Goal: Task Accomplishment & Management: Manage account settings

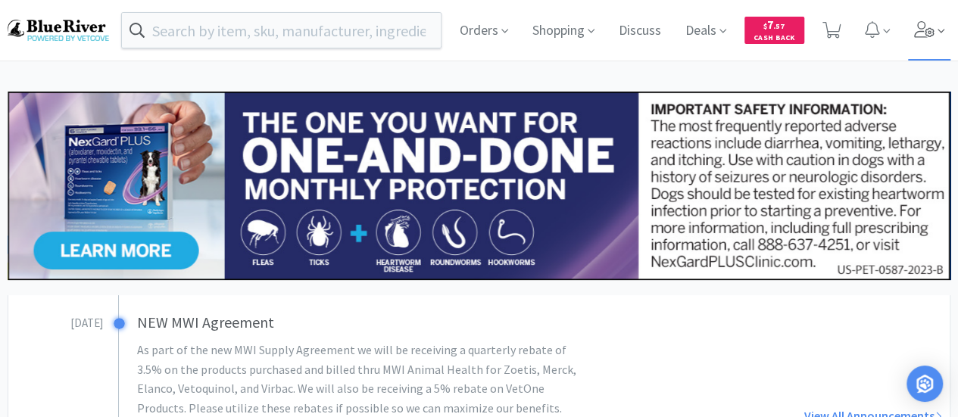
click at [923, 45] on span at bounding box center [929, 30] width 43 height 61
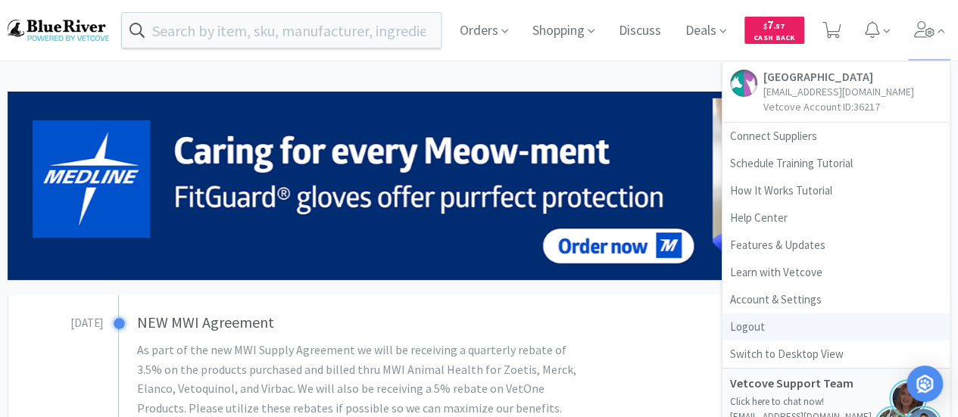
click at [745, 328] on link "Logout" at bounding box center [835, 326] width 227 height 27
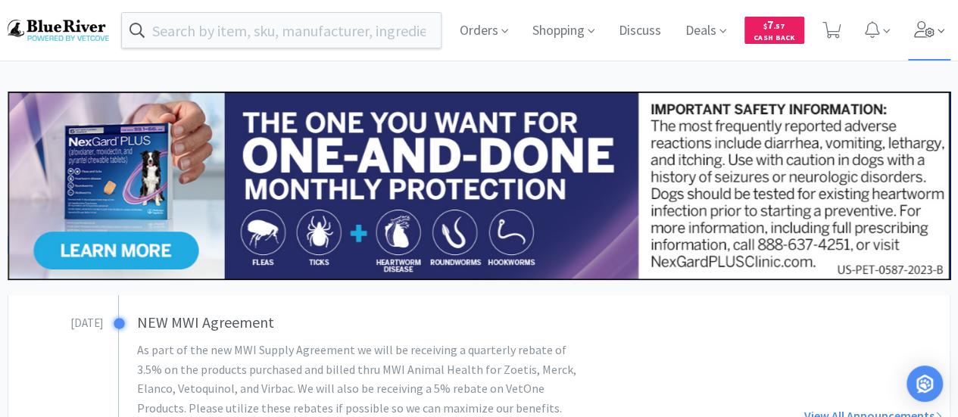
click at [918, 31] on icon at bounding box center [924, 29] width 21 height 17
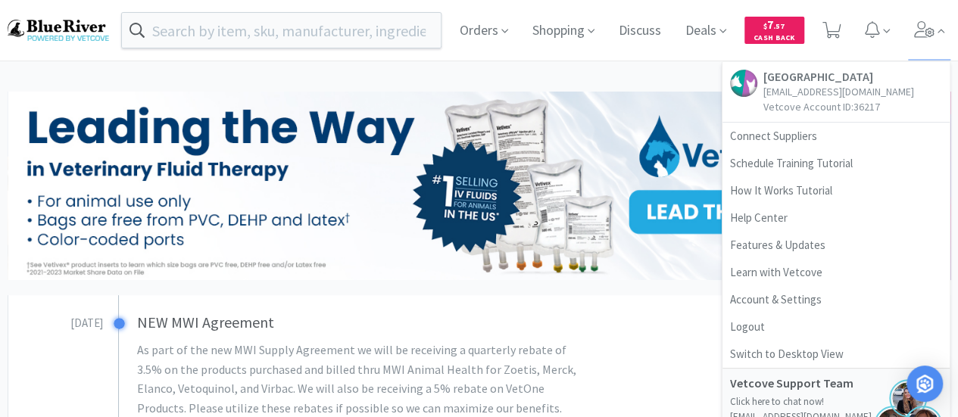
click at [816, 89] on p "[EMAIL_ADDRESS][DOMAIN_NAME]" at bounding box center [838, 91] width 151 height 15
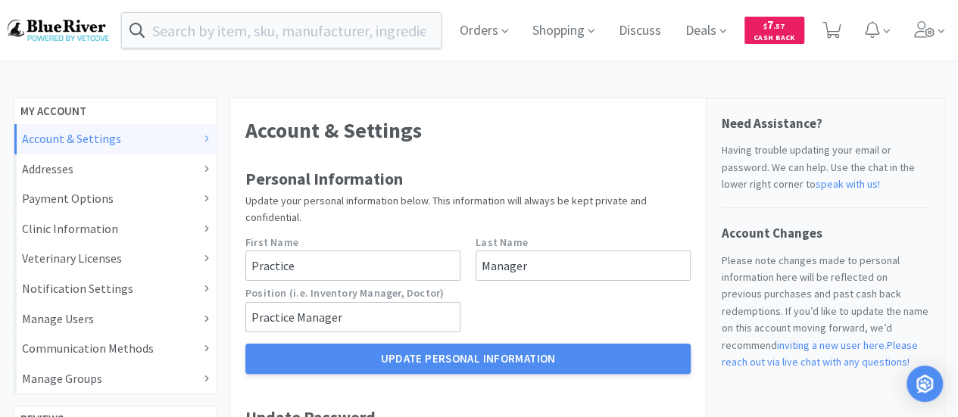
click at [482, 132] on h1 "Account & Settings" at bounding box center [467, 131] width 445 height 34
click at [71, 30] on img at bounding box center [58, 30] width 101 height 20
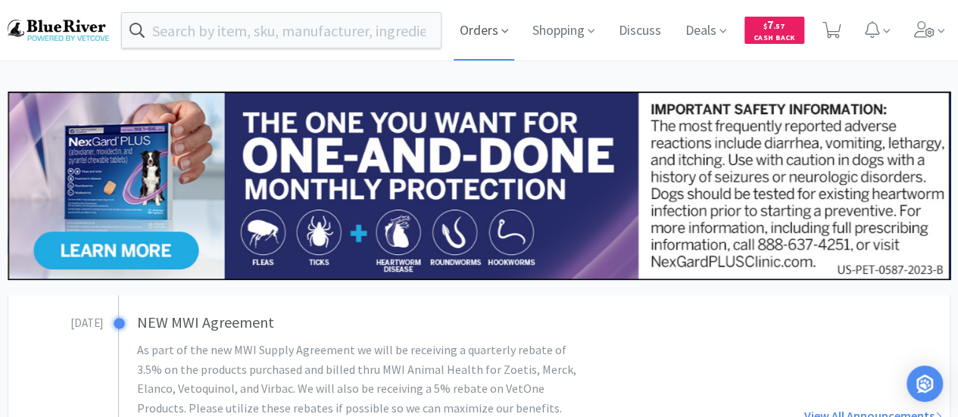
click at [501, 29] on icon at bounding box center [504, 31] width 7 height 14
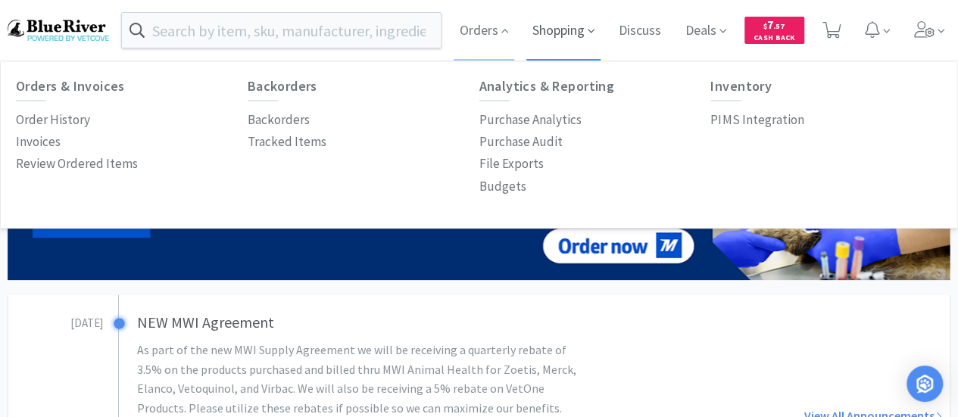
click at [565, 27] on span "Shopping" at bounding box center [563, 30] width 74 height 61
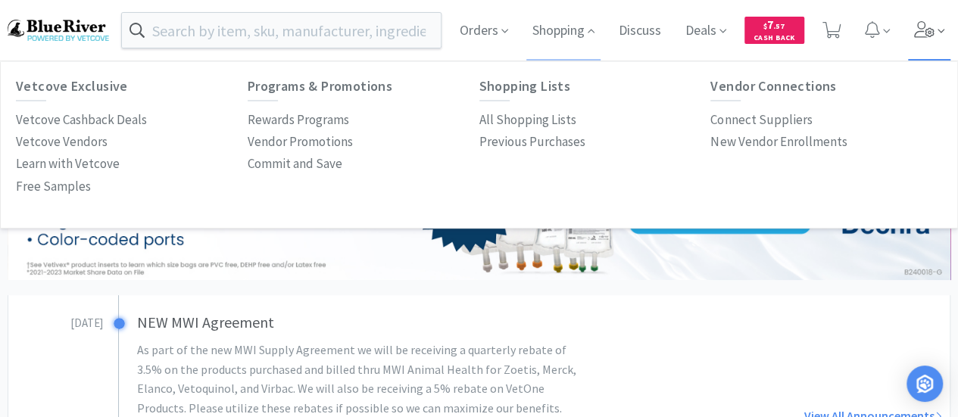
click at [923, 36] on icon at bounding box center [924, 29] width 21 height 17
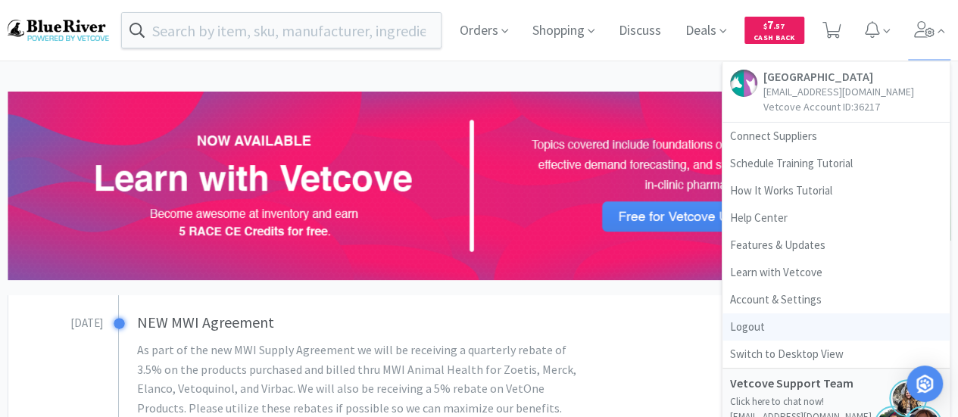
click at [751, 327] on link "Logout" at bounding box center [835, 326] width 227 height 27
